Goal: Task Accomplishment & Management: Complete application form

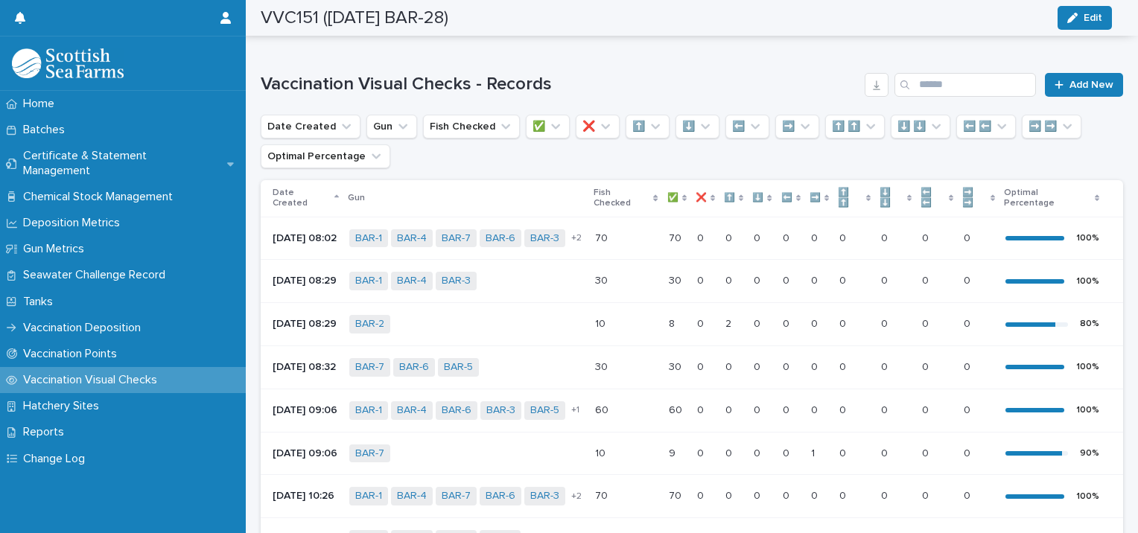
scroll to position [64, 0]
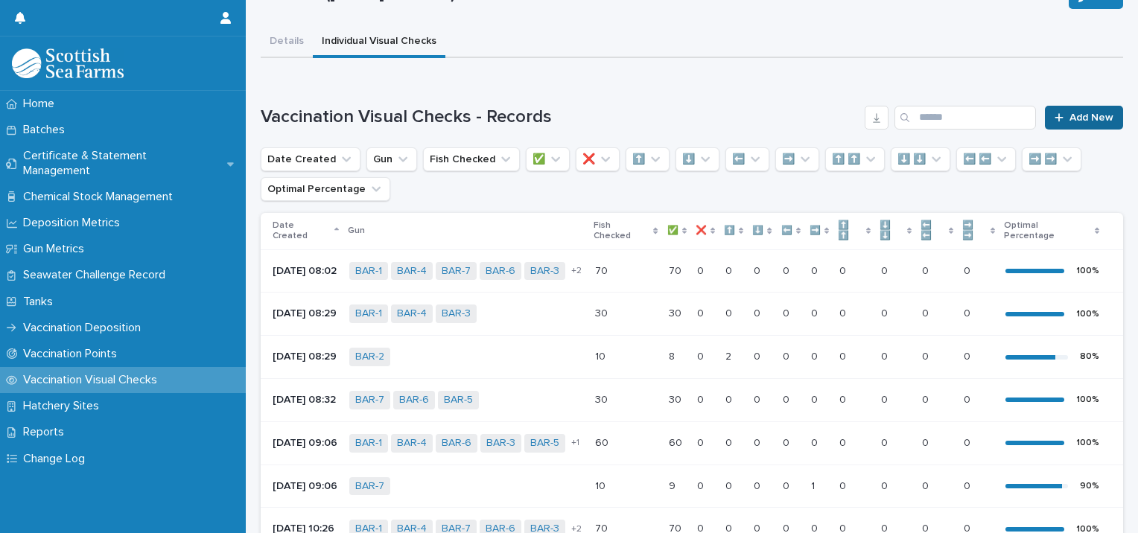
click at [1054, 117] on div at bounding box center [1061, 117] width 15 height 10
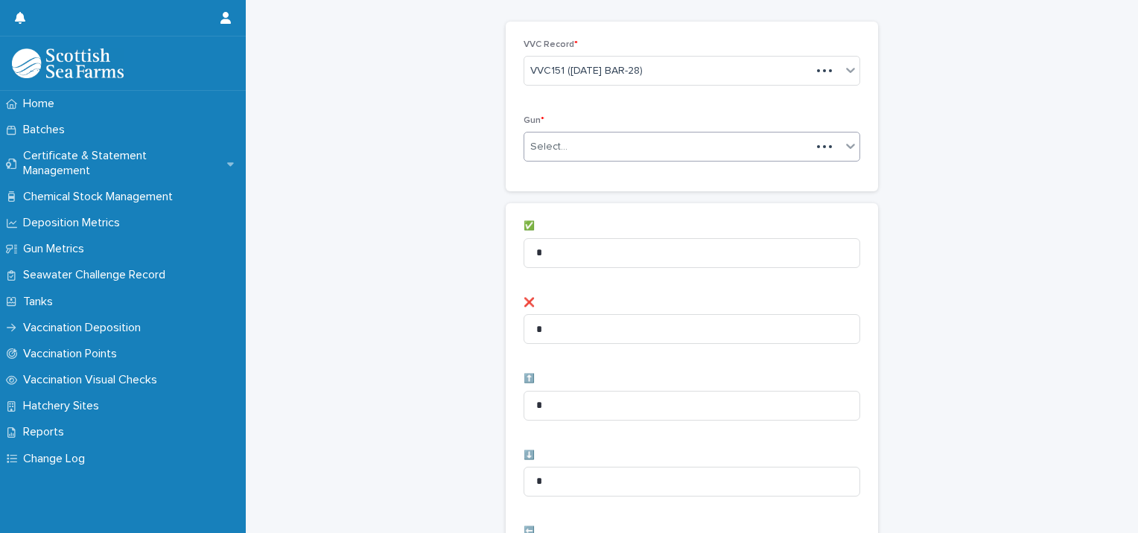
click at [573, 139] on div "Select..." at bounding box center [667, 147] width 287 height 25
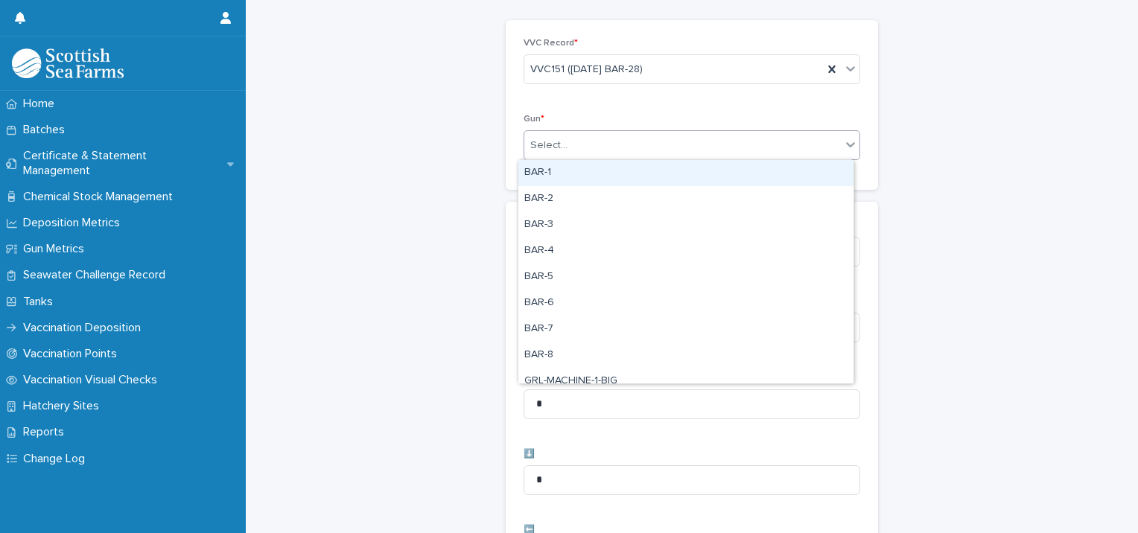
click at [560, 179] on div "BAR-1" at bounding box center [685, 173] width 335 height 26
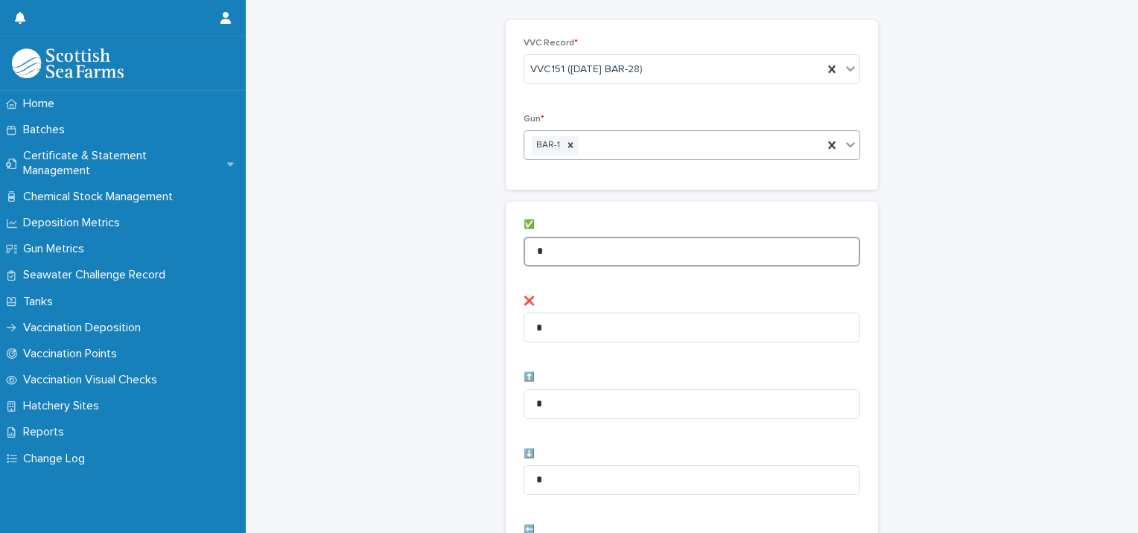
drag, startPoint x: 555, startPoint y: 250, endPoint x: 431, endPoint y: 250, distance: 124.3
click at [432, 250] on div "Vaccination Visual Checks - Records: add new Loading... Saving… Loading... Savi…" at bounding box center [692, 531] width 862 height 1190
type input "*"
drag, startPoint x: 414, startPoint y: 257, endPoint x: 424, endPoint y: 264, distance: 11.8
click at [415, 257] on div "Vaccination Visual Checks - Records: add new Loading... Saving… Loading... Savi…" at bounding box center [692, 531] width 862 height 1190
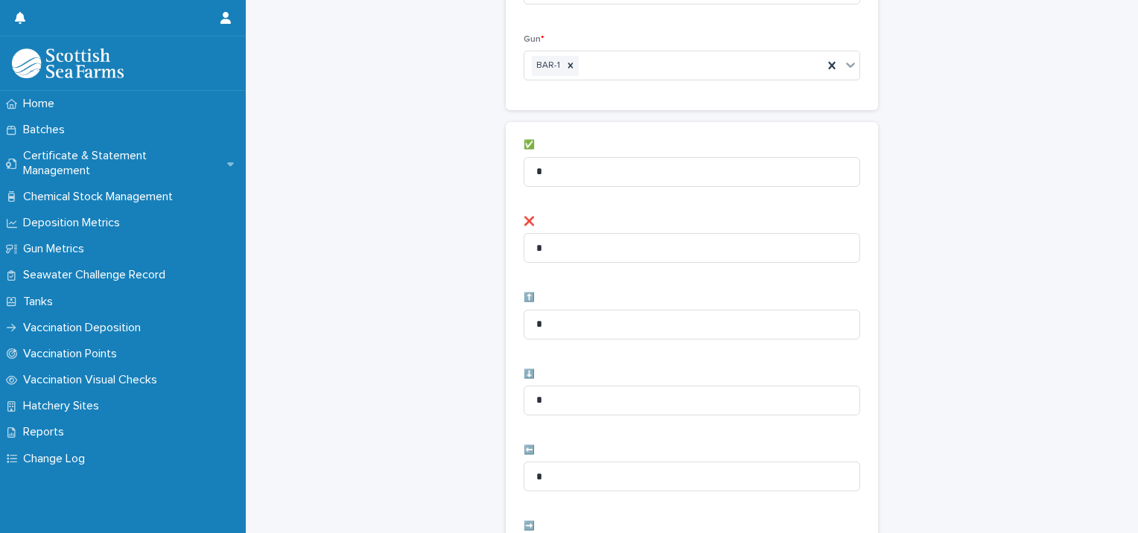
scroll to position [289, 0]
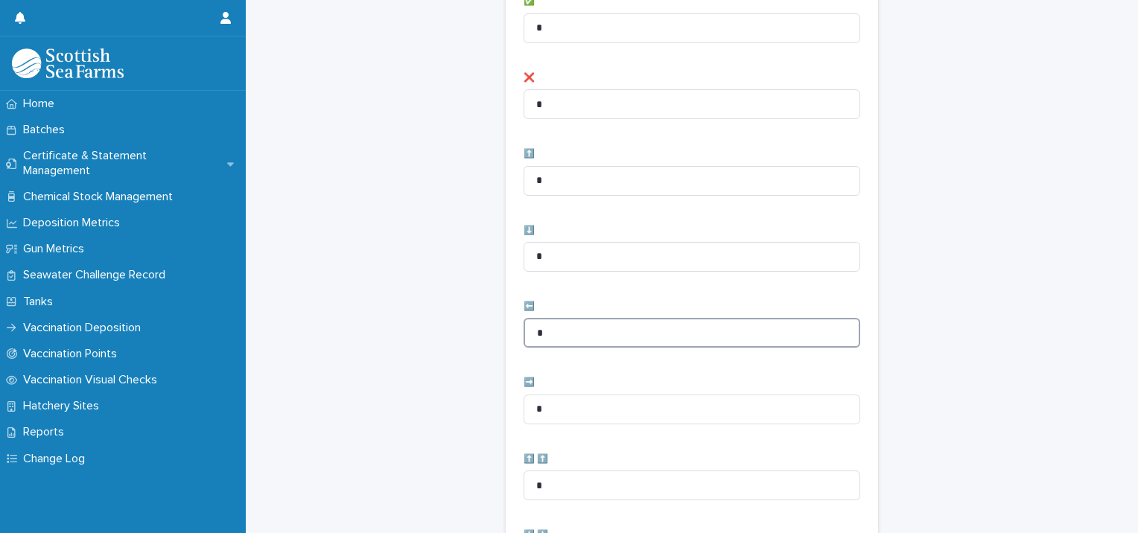
drag, startPoint x: 570, startPoint y: 332, endPoint x: 368, endPoint y: 348, distance: 202.4
click at [369, 357] on div "Vaccination Visual Checks - Records: add new Loading... Saving… Loading... Savi…" at bounding box center [692, 308] width 862 height 1190
type input "*"
click at [345, 321] on div "Vaccination Visual Checks - Records: add new Loading... Saving… Loading... Savi…" at bounding box center [692, 308] width 862 height 1190
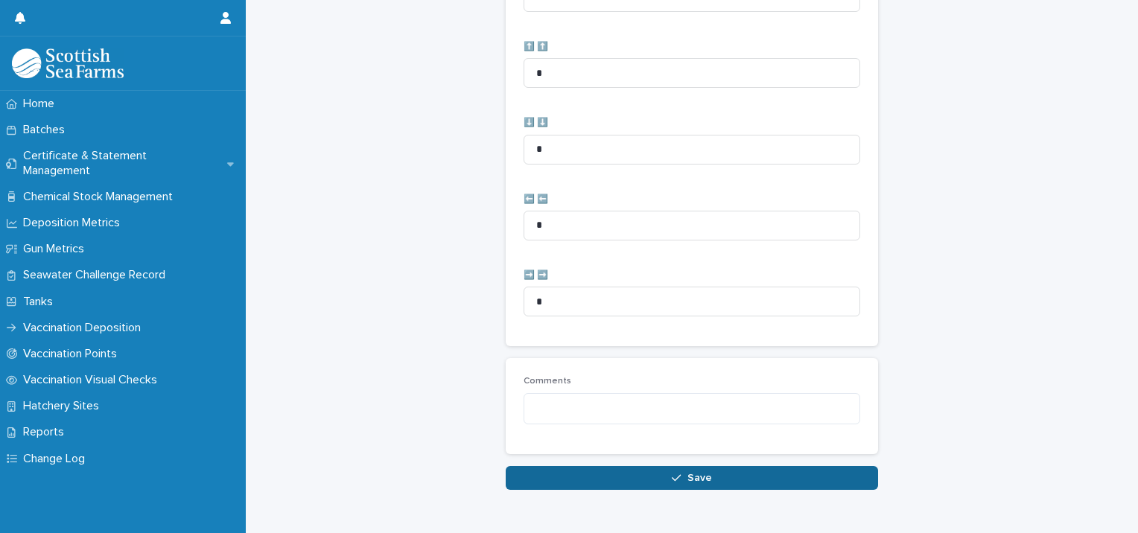
scroll to position [743, 0]
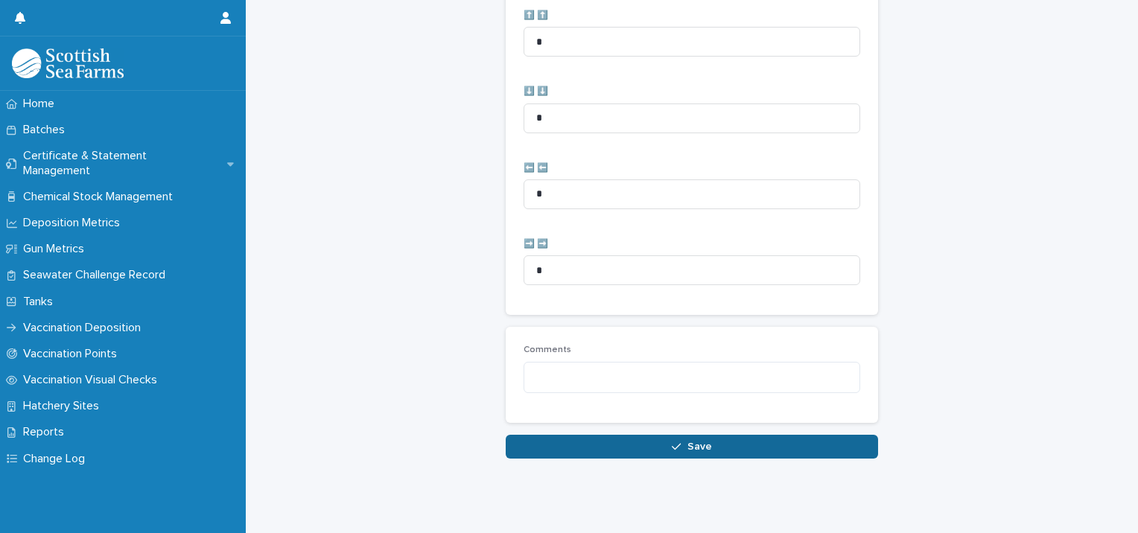
click at [535, 444] on button "Save" at bounding box center [691, 447] width 372 height 24
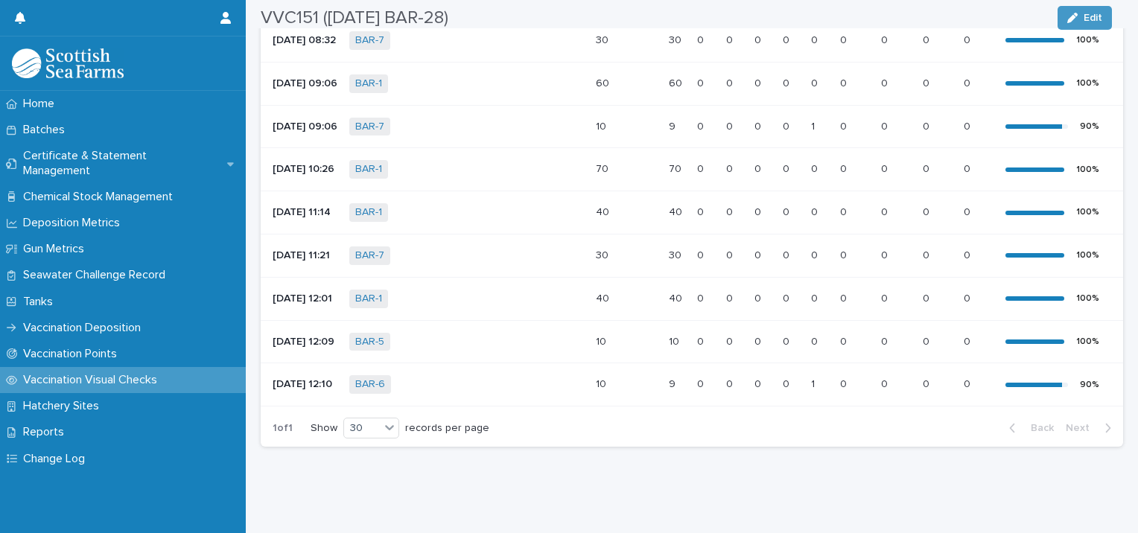
scroll to position [49, 0]
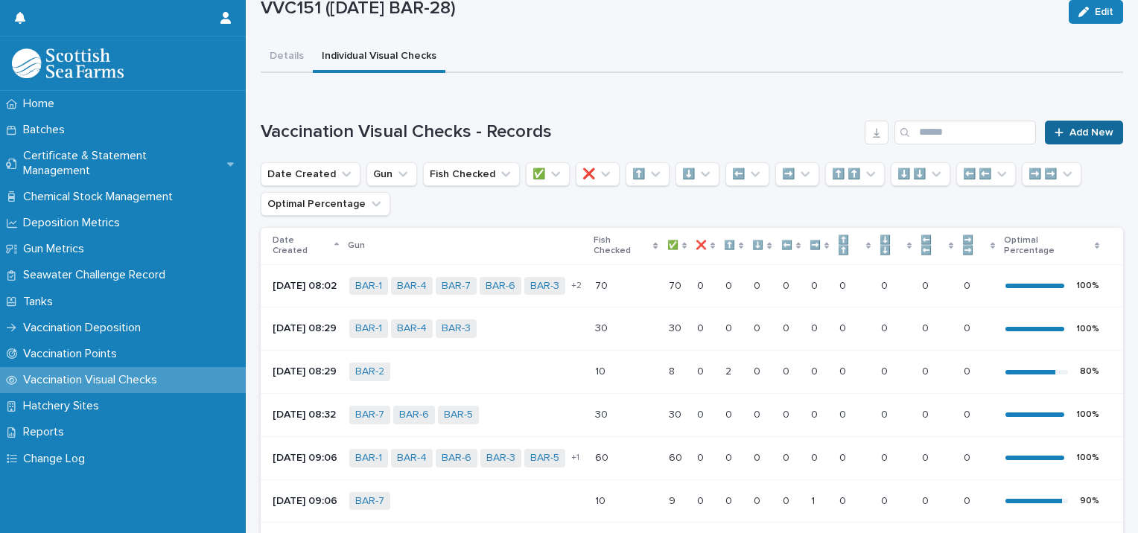
click at [1060, 123] on link "Add New" at bounding box center [1084, 133] width 78 height 24
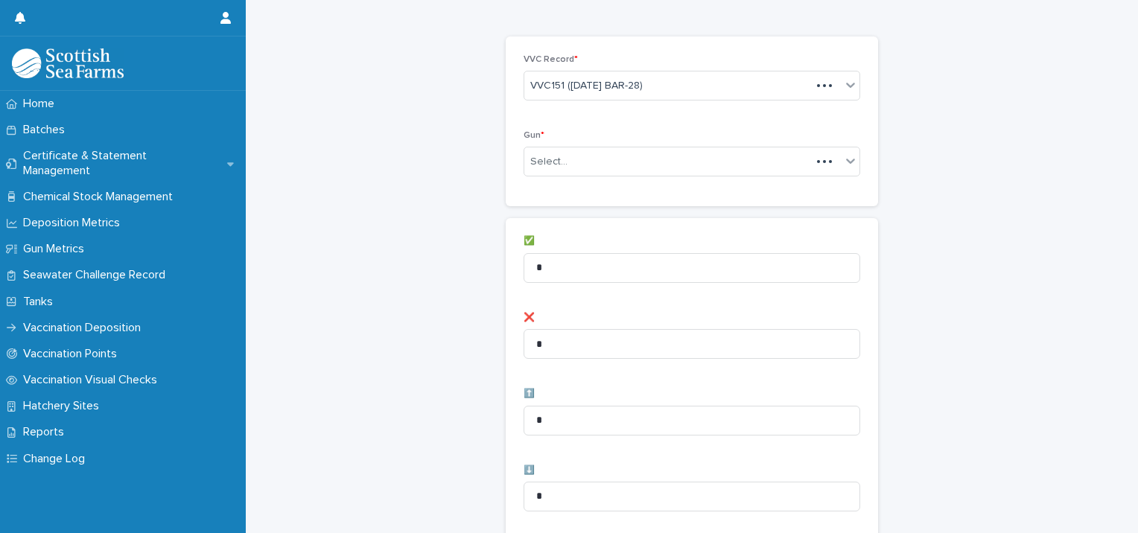
scroll to position [51, 0]
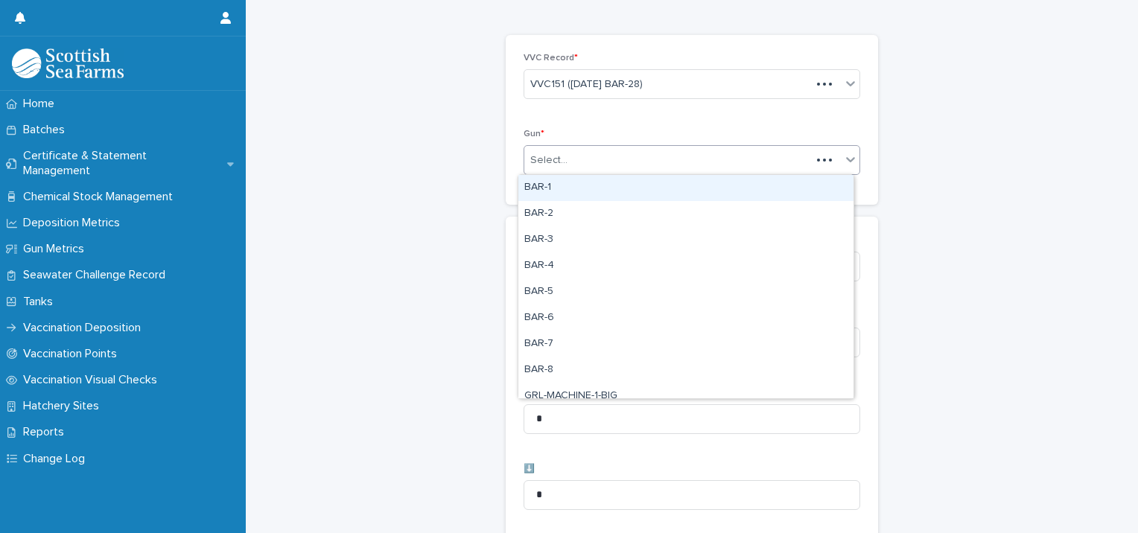
click at [567, 149] on div "Select..." at bounding box center [667, 160] width 287 height 25
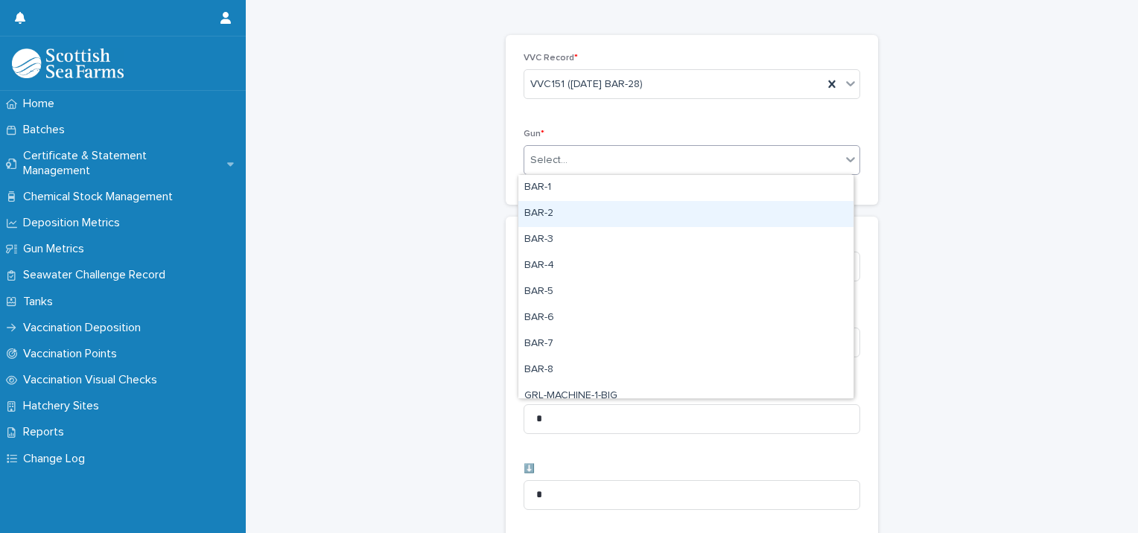
click at [540, 208] on div "BAR-2" at bounding box center [685, 214] width 335 height 26
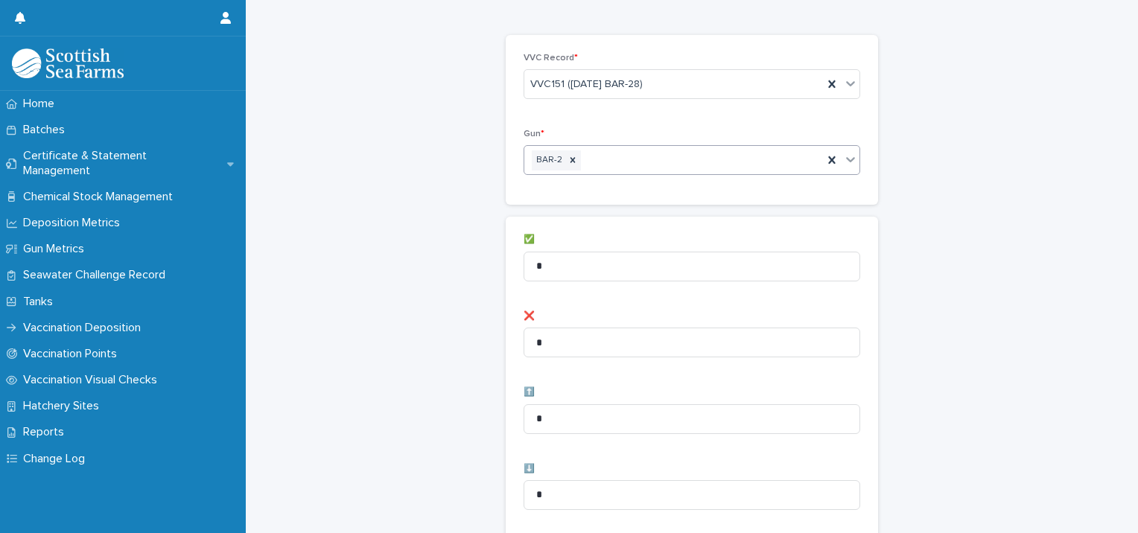
click at [610, 160] on div "BAR-2" at bounding box center [673, 160] width 299 height 26
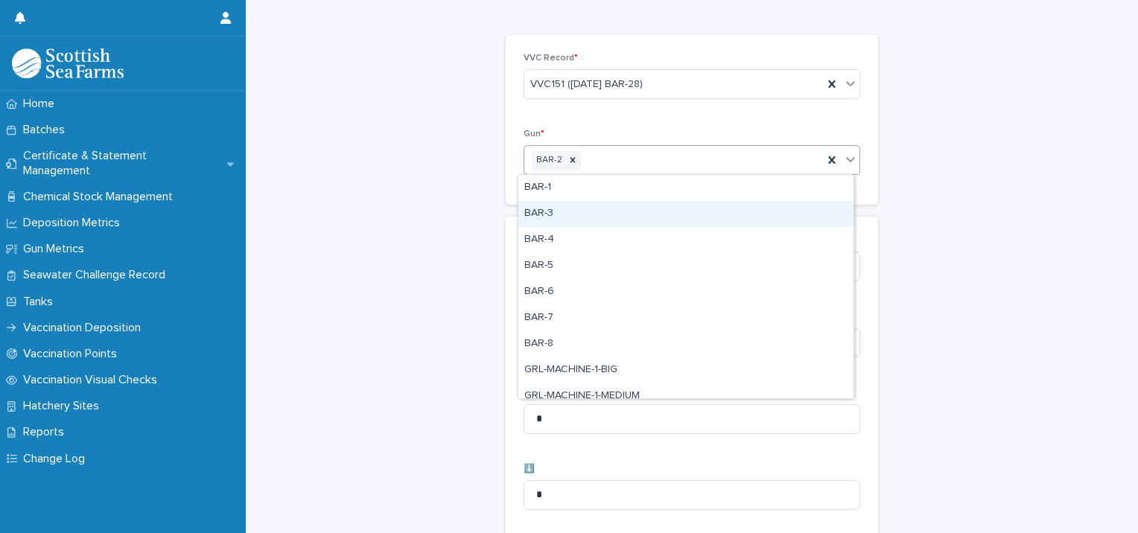
click at [558, 207] on div "BAR-3" at bounding box center [685, 214] width 335 height 26
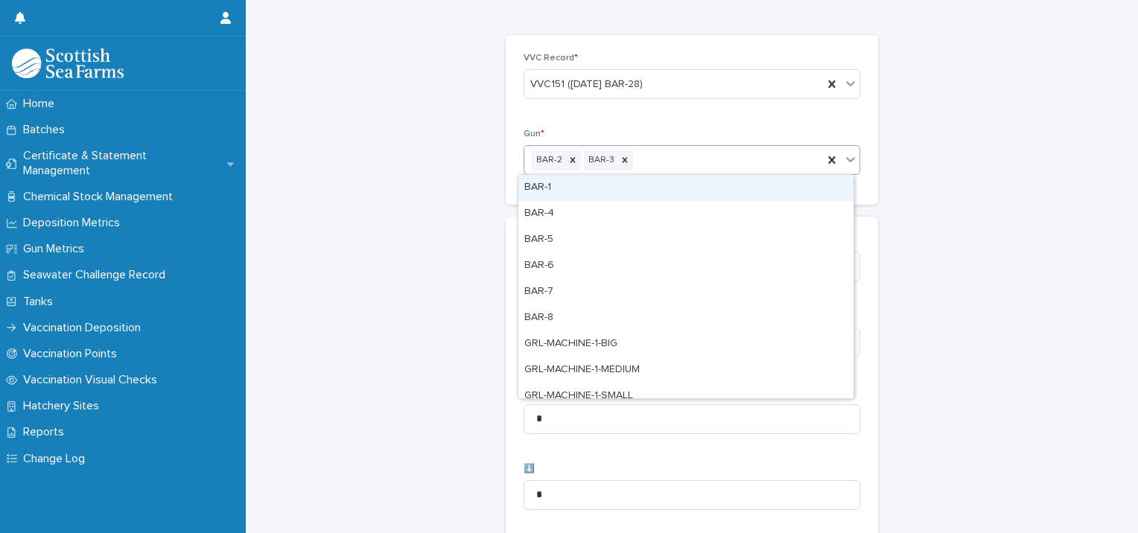
click at [673, 160] on div "BAR-2 BAR-3" at bounding box center [673, 160] width 299 height 26
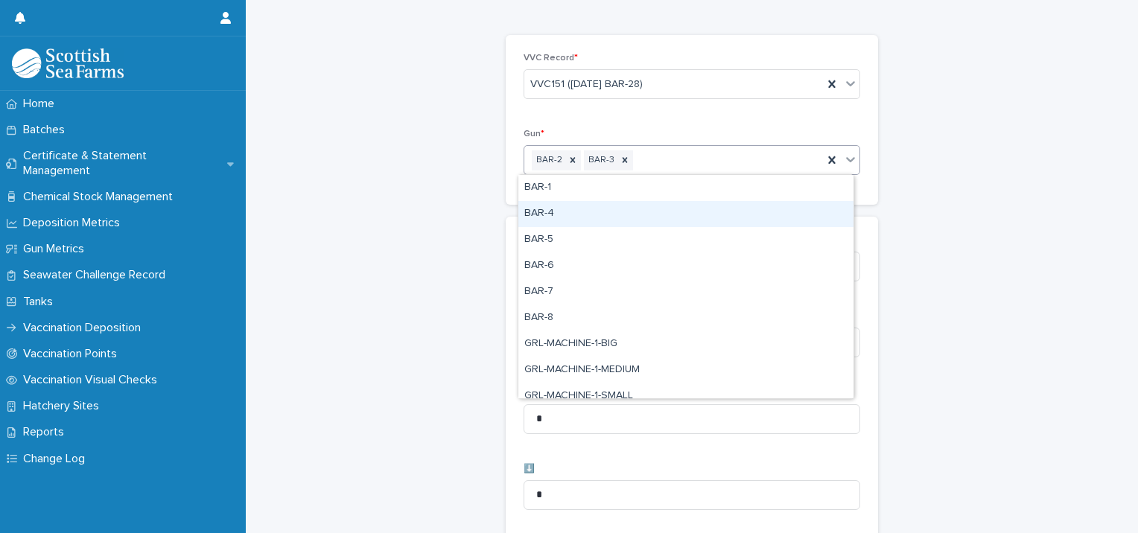
click at [599, 208] on div "BAR-4" at bounding box center [685, 214] width 335 height 26
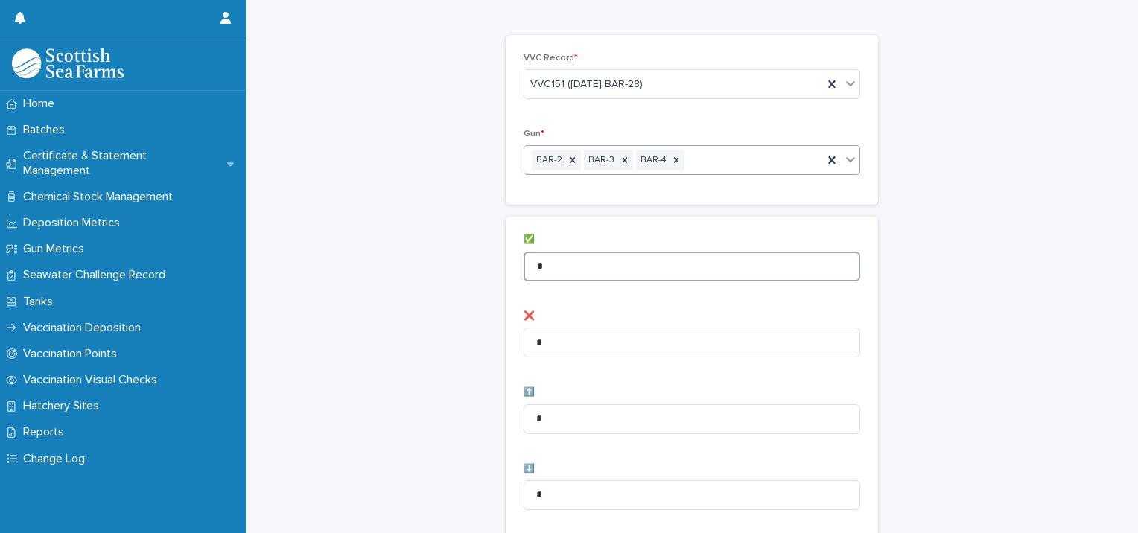
drag, startPoint x: 505, startPoint y: 266, endPoint x: 442, endPoint y: 260, distance: 63.6
type input "**"
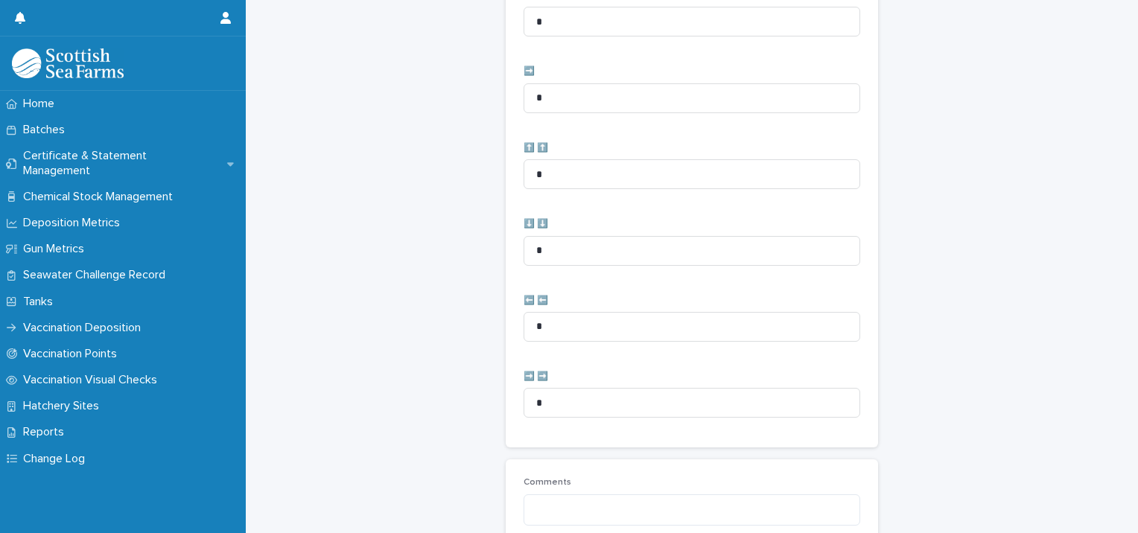
scroll to position [743, 0]
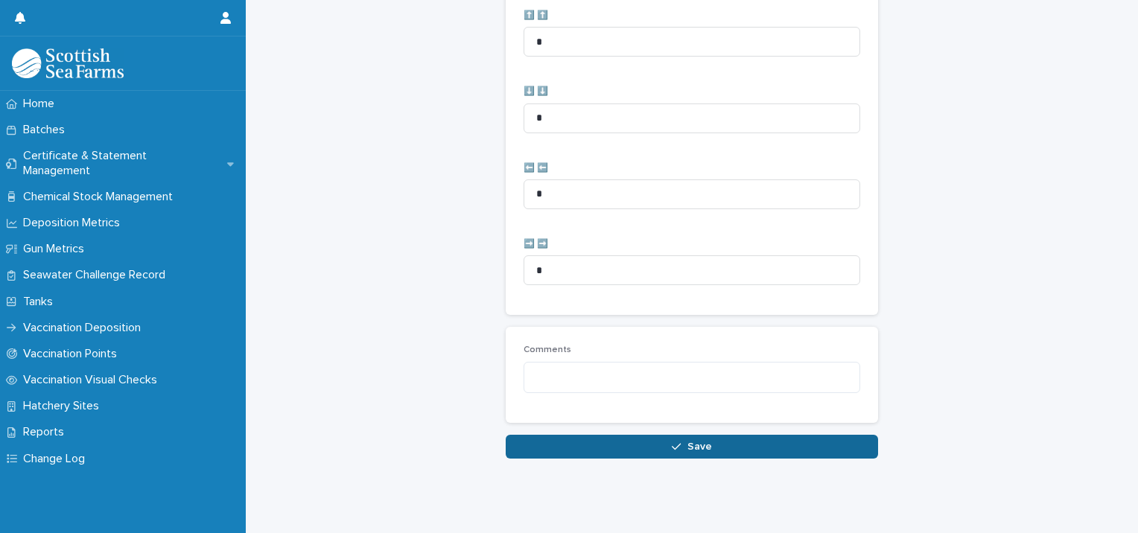
click at [515, 435] on button "Save" at bounding box center [691, 447] width 372 height 24
